Goal: Transaction & Acquisition: Purchase product/service

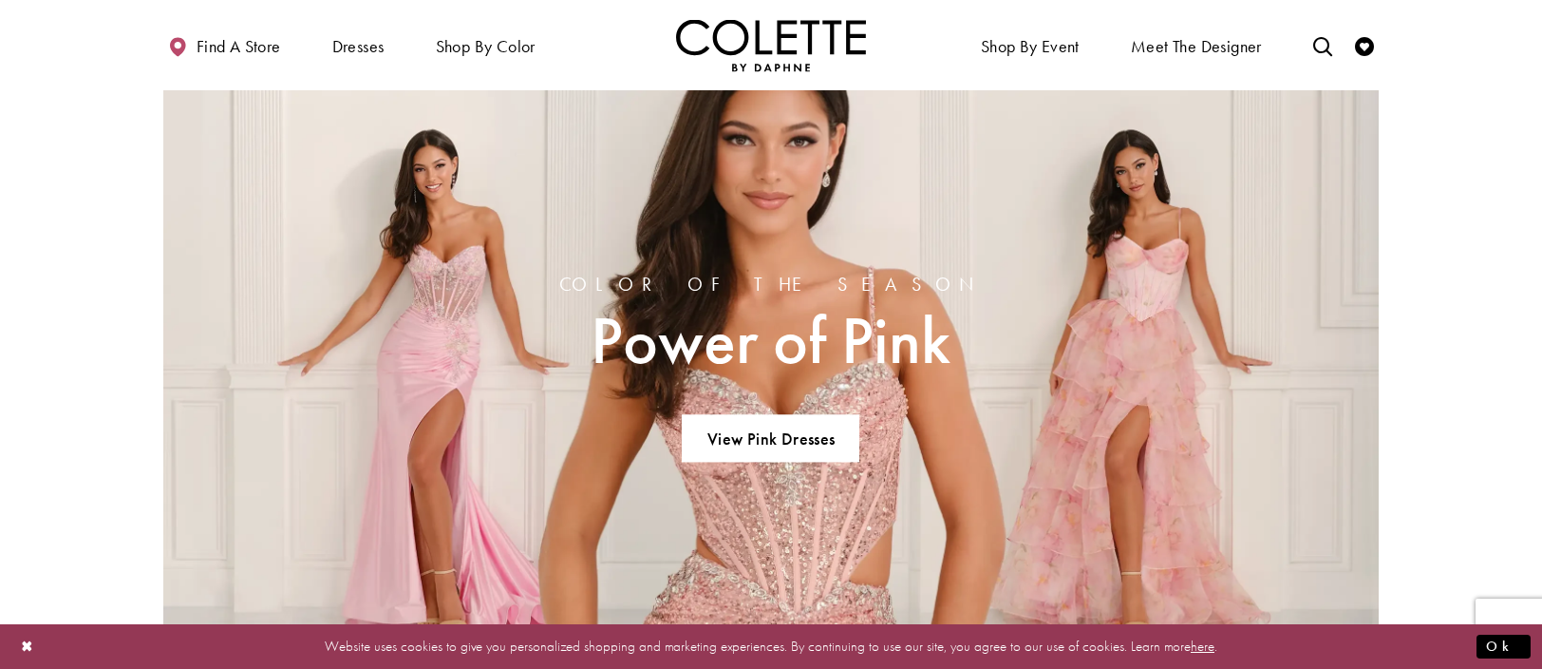
scroll to position [1879, 0]
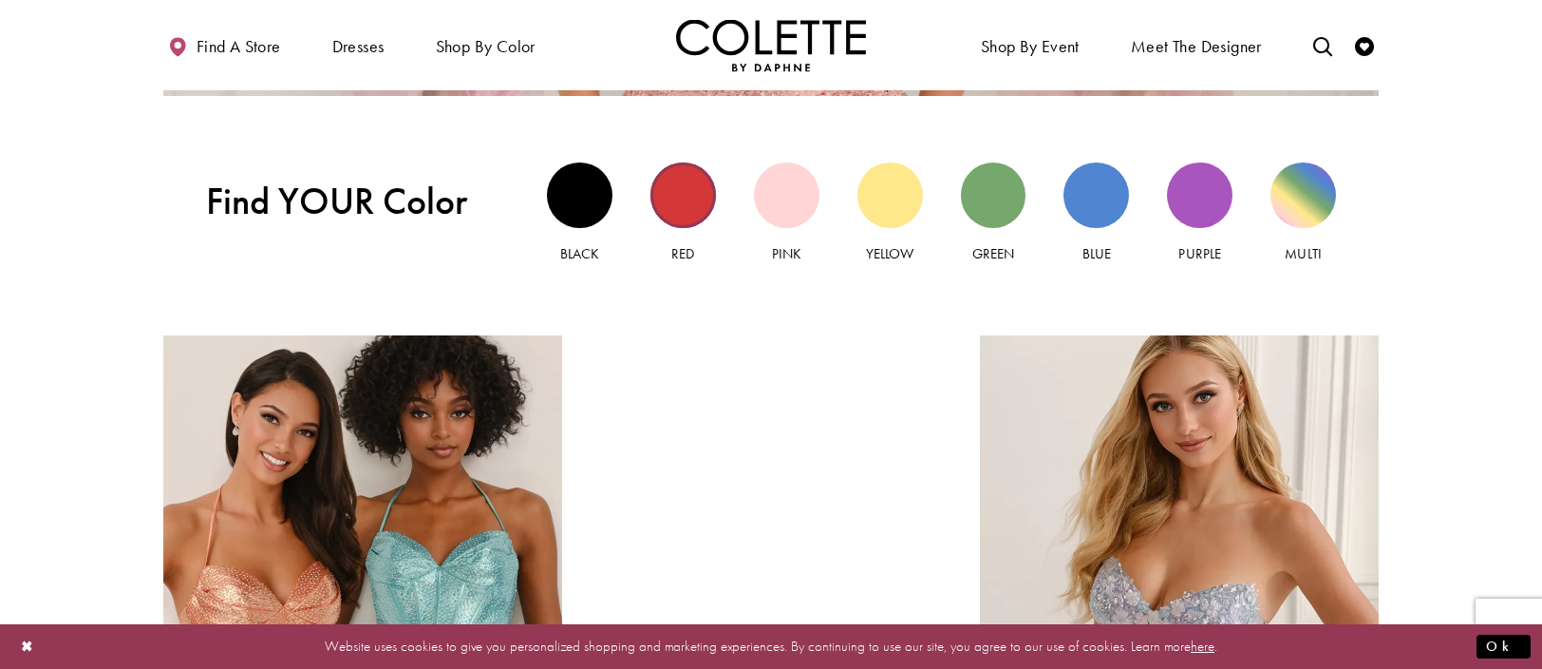
click at [679, 186] on div "Red view" at bounding box center [683, 195] width 66 height 66
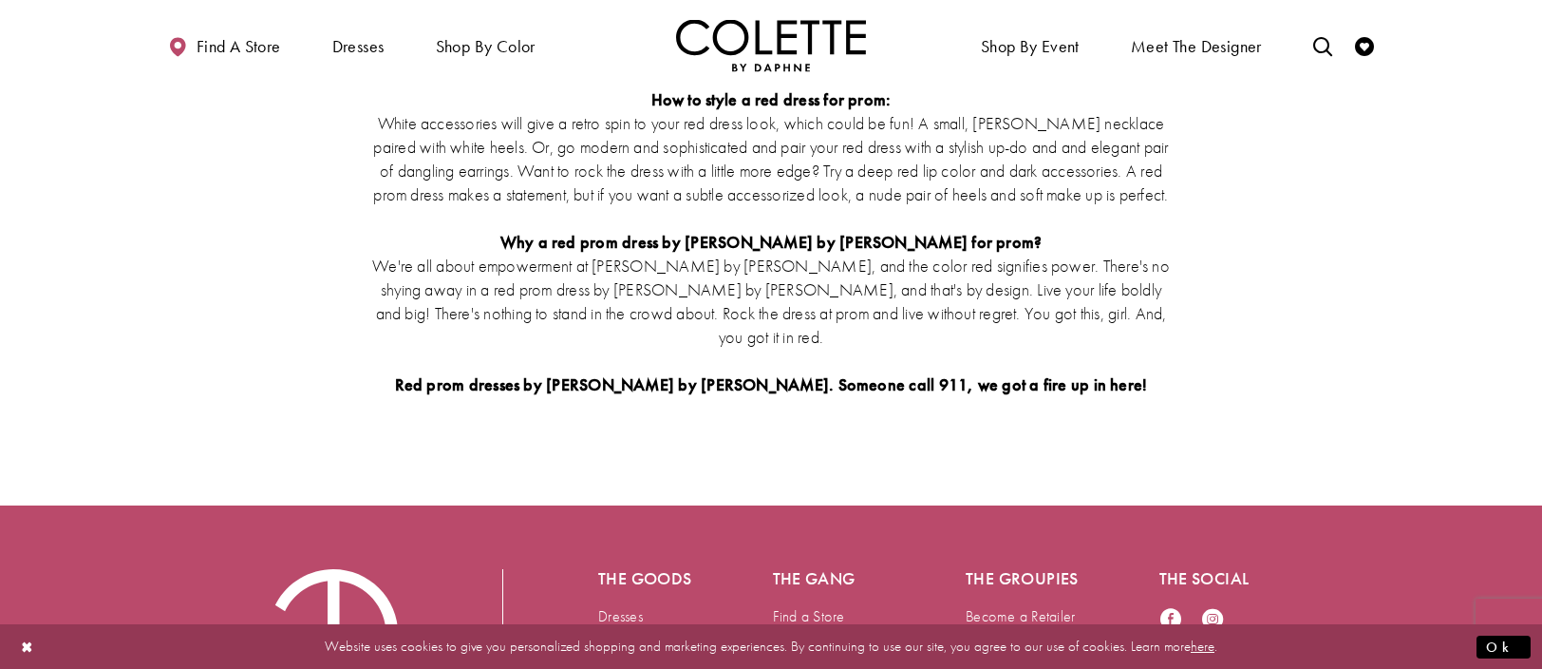
scroll to position [4333, 0]
